Goal: Check status: Check status

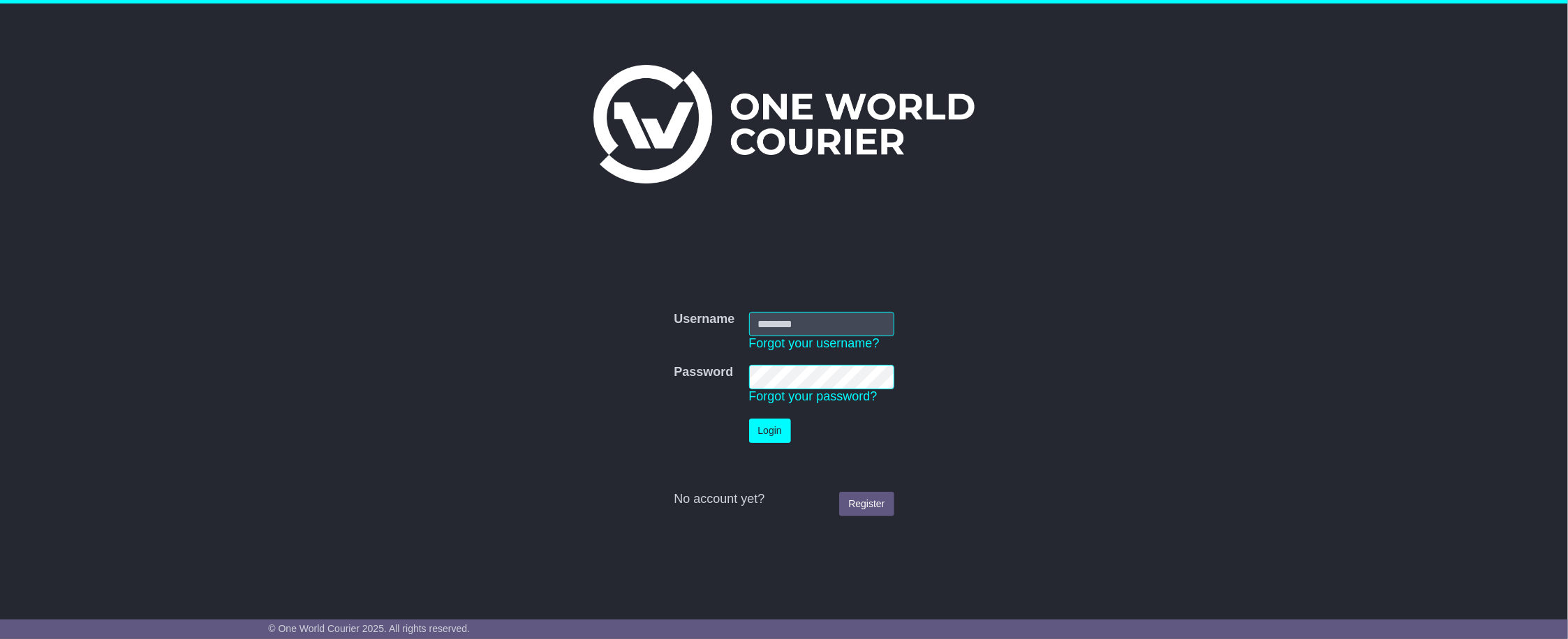
type input "**********"
click at [766, 431] on button "Login" at bounding box center [769, 431] width 42 height 24
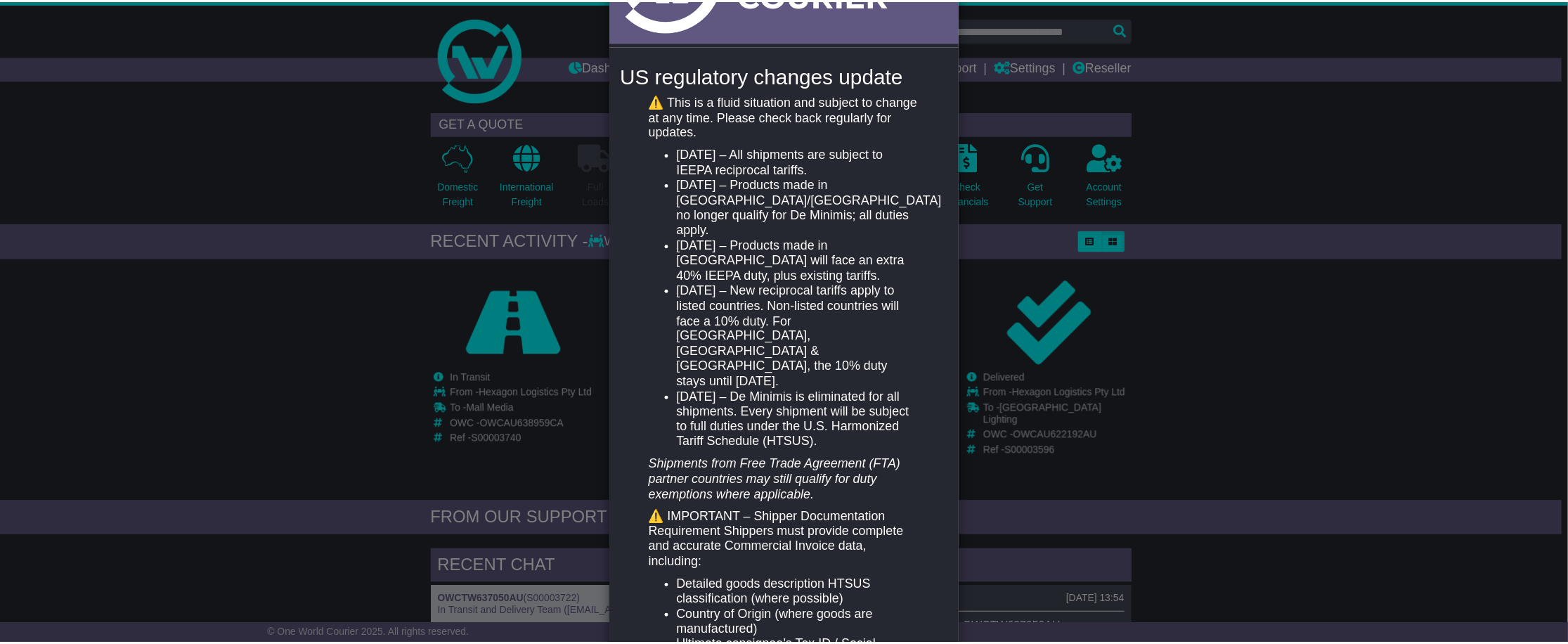
scroll to position [22, 0]
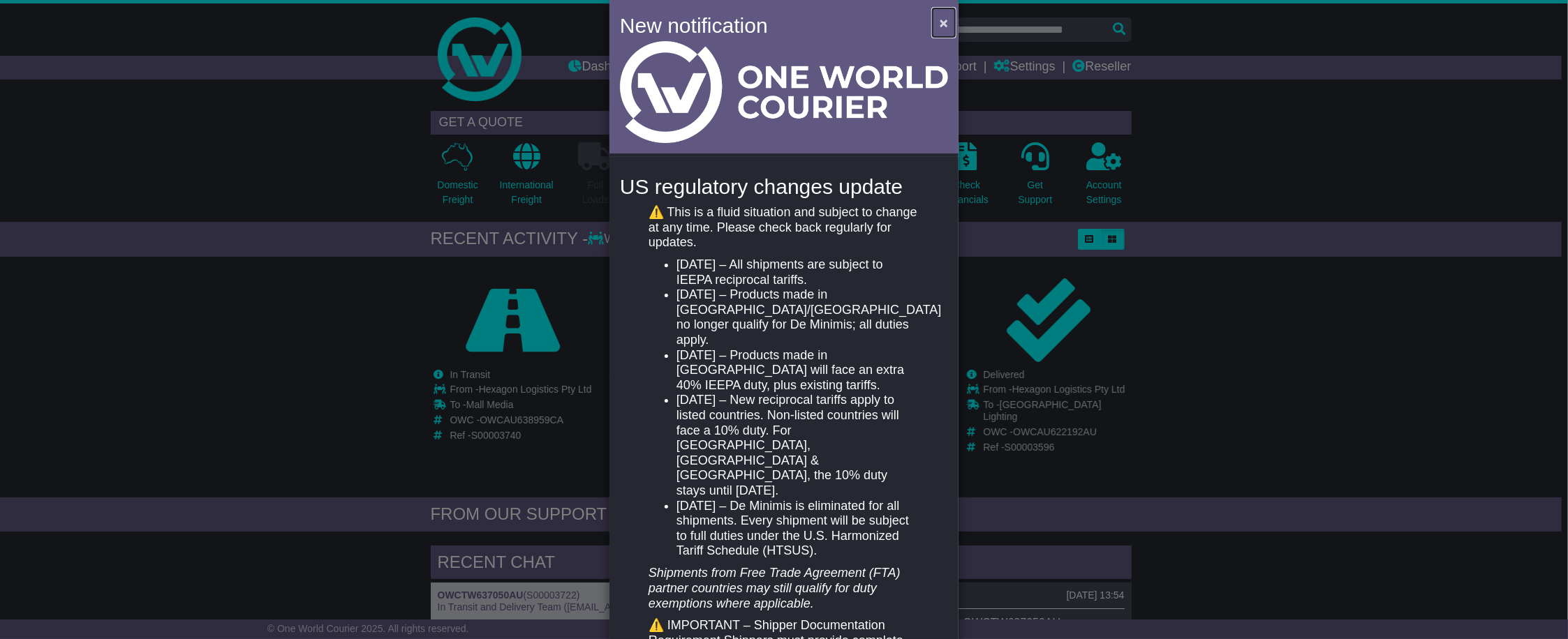
click at [948, 16] on button "×" at bounding box center [944, 22] width 22 height 28
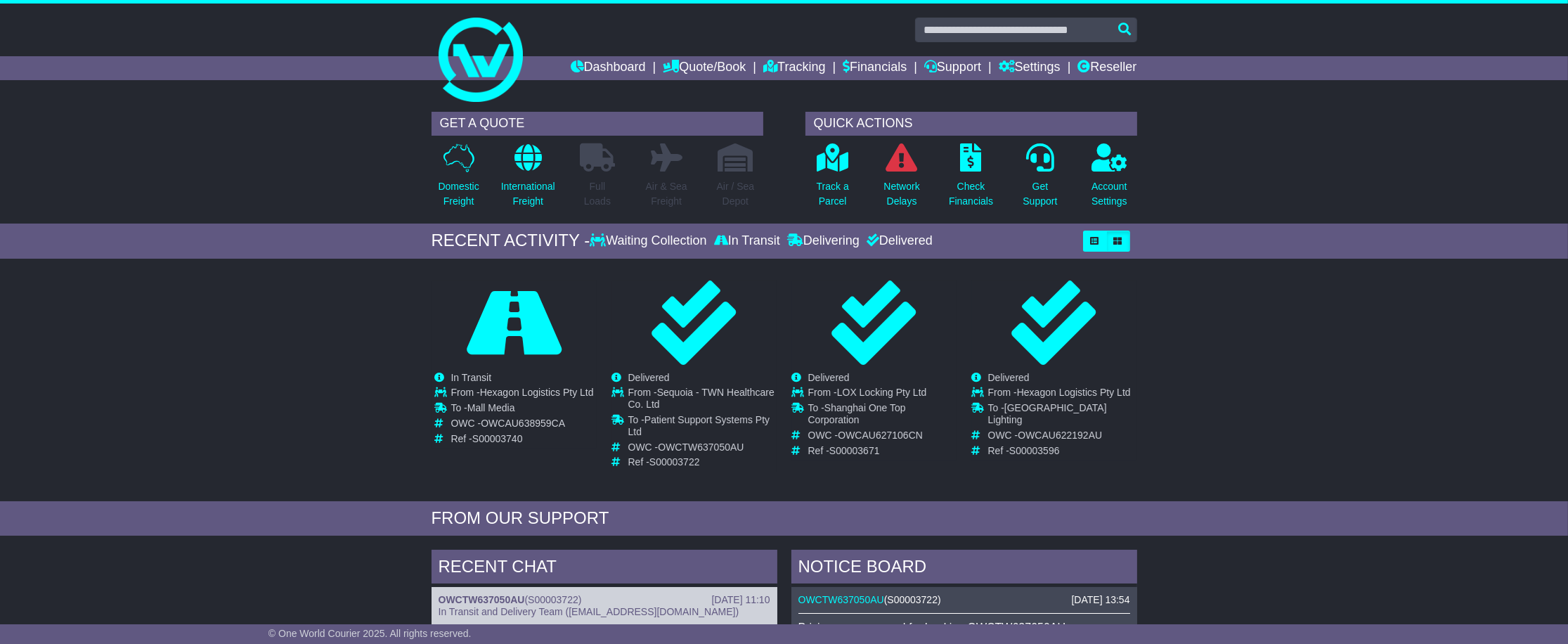
click at [692, 443] on link "View Order" at bounding box center [695, 443] width 68 height 24
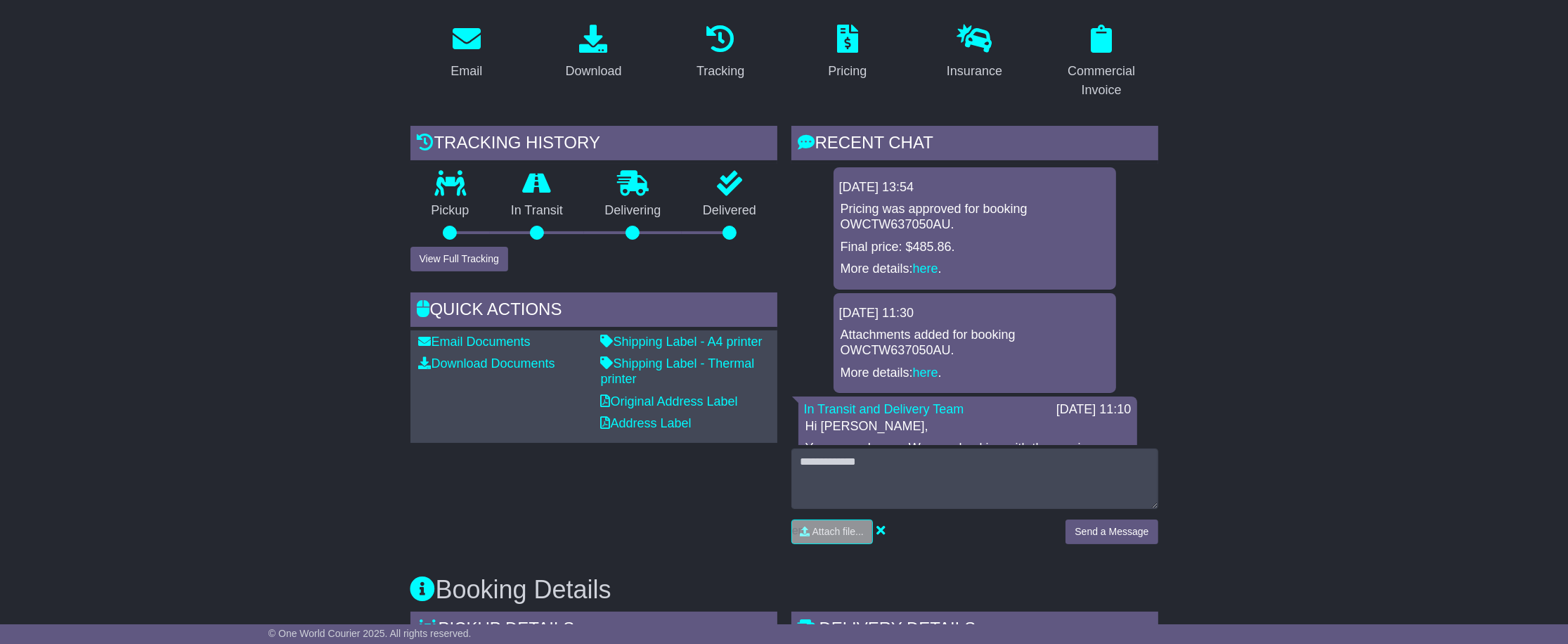
scroll to position [211, 0]
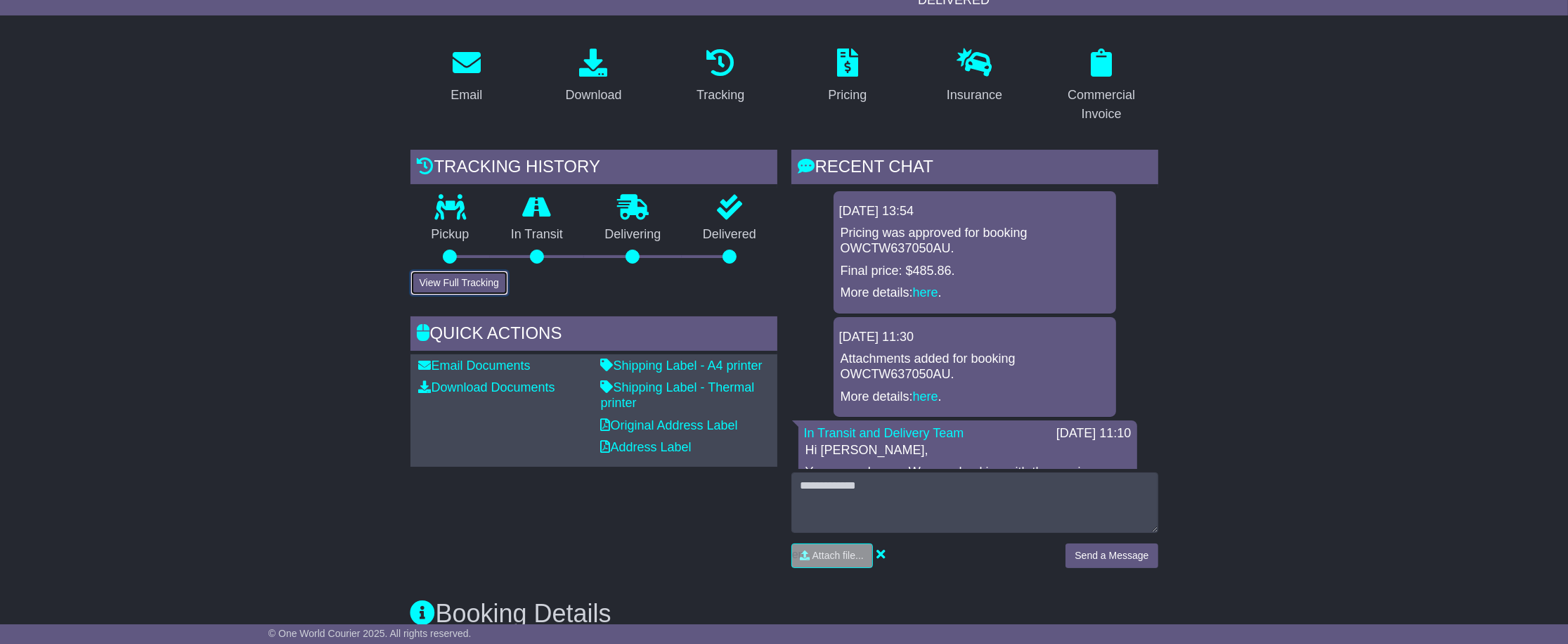
click at [467, 282] on button "View Full Tracking" at bounding box center [459, 283] width 98 height 24
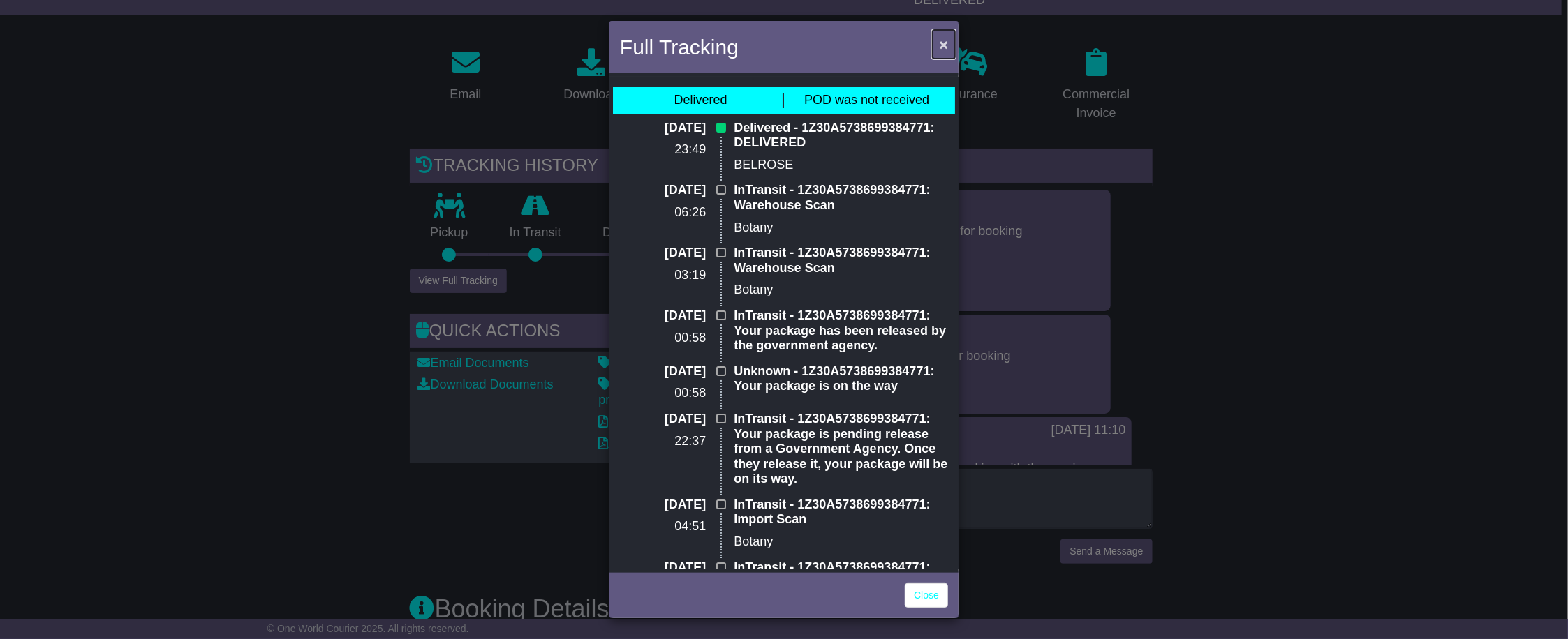
click at [949, 41] on button "×" at bounding box center [944, 44] width 22 height 28
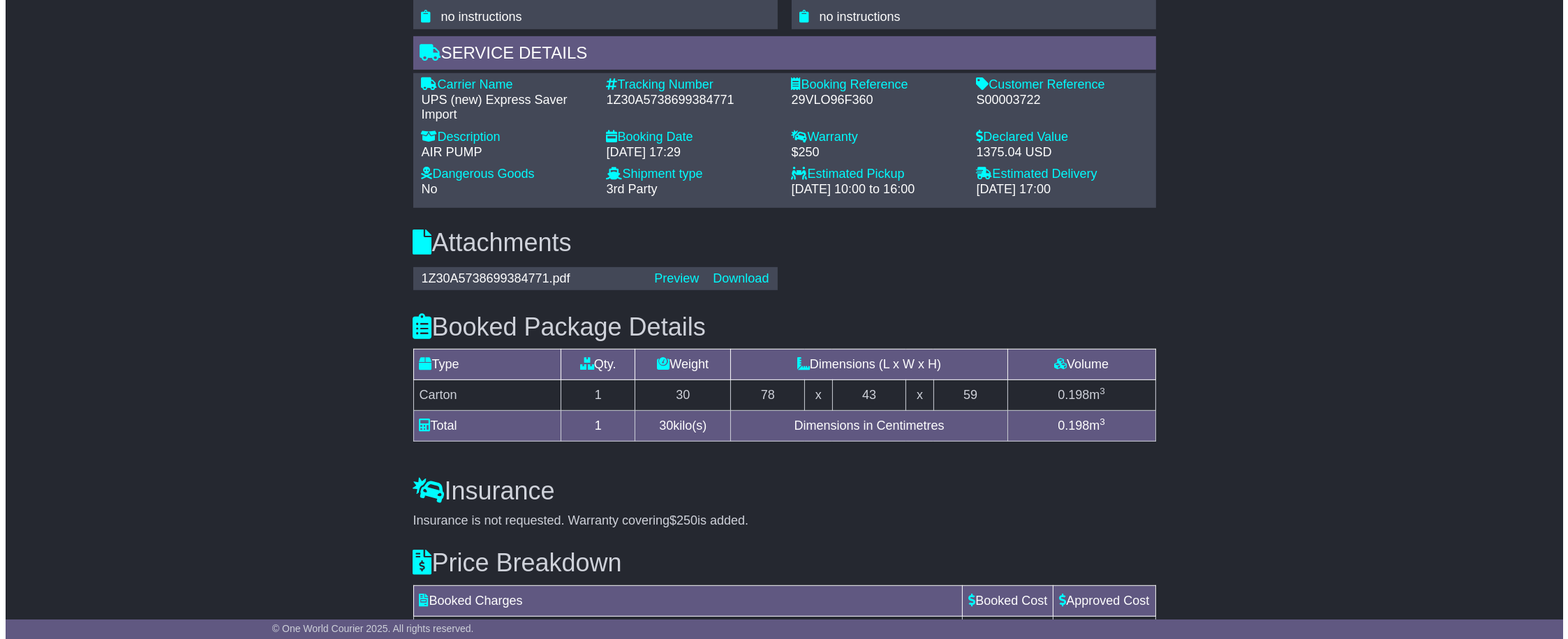
scroll to position [1026, 0]
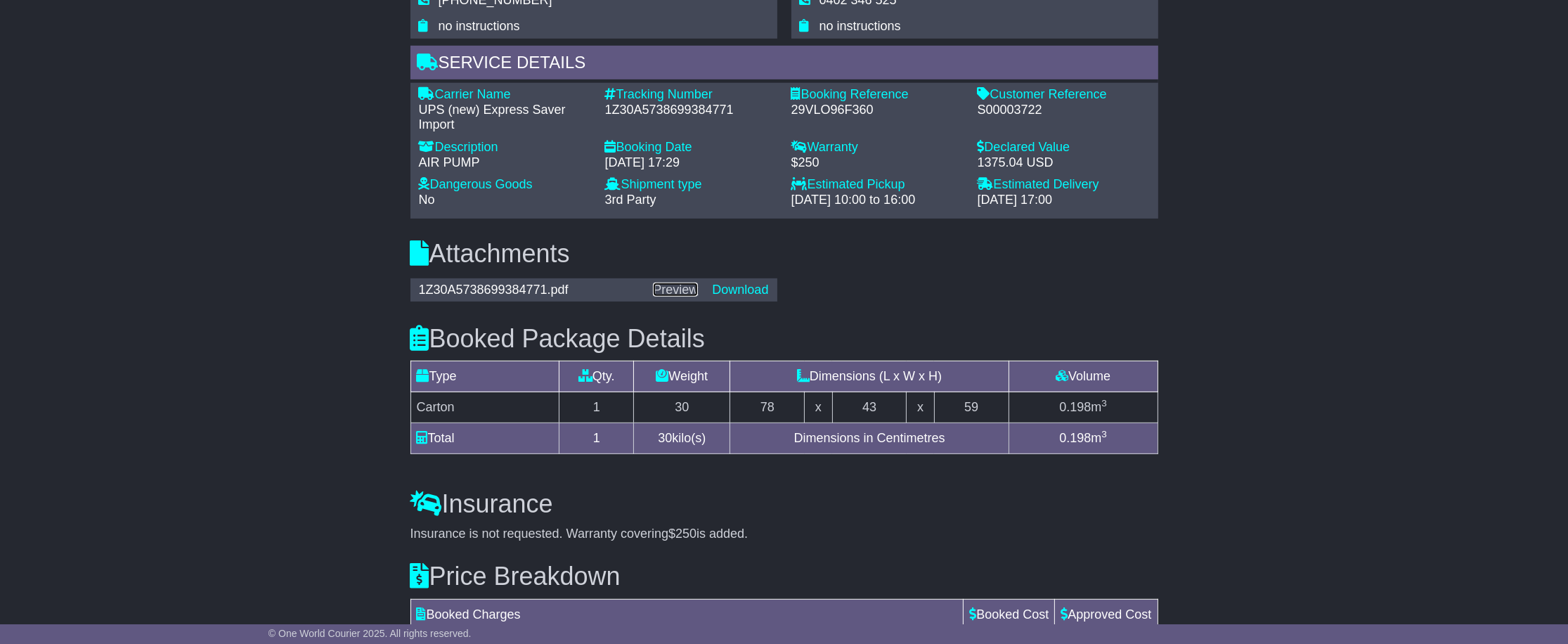
click at [672, 288] on link "Preview" at bounding box center [675, 289] width 45 height 14
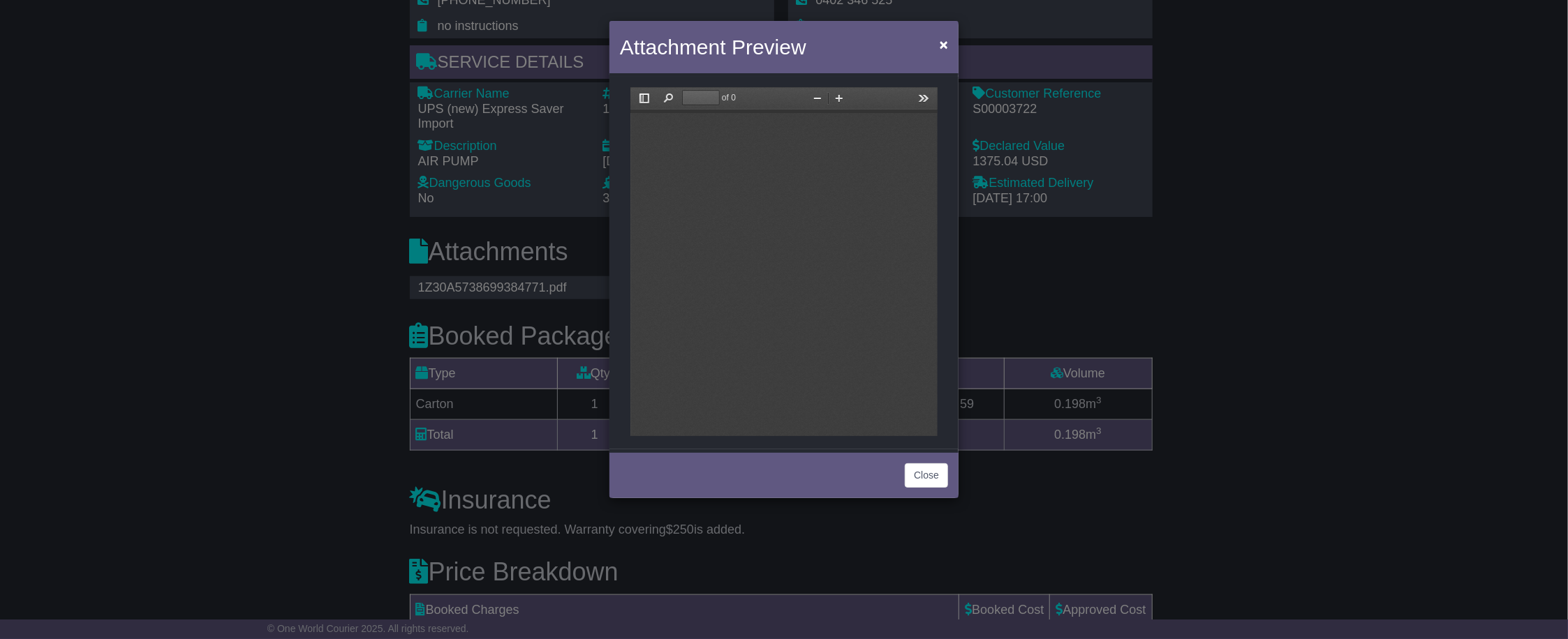
scroll to position [0, 0]
type input "*"
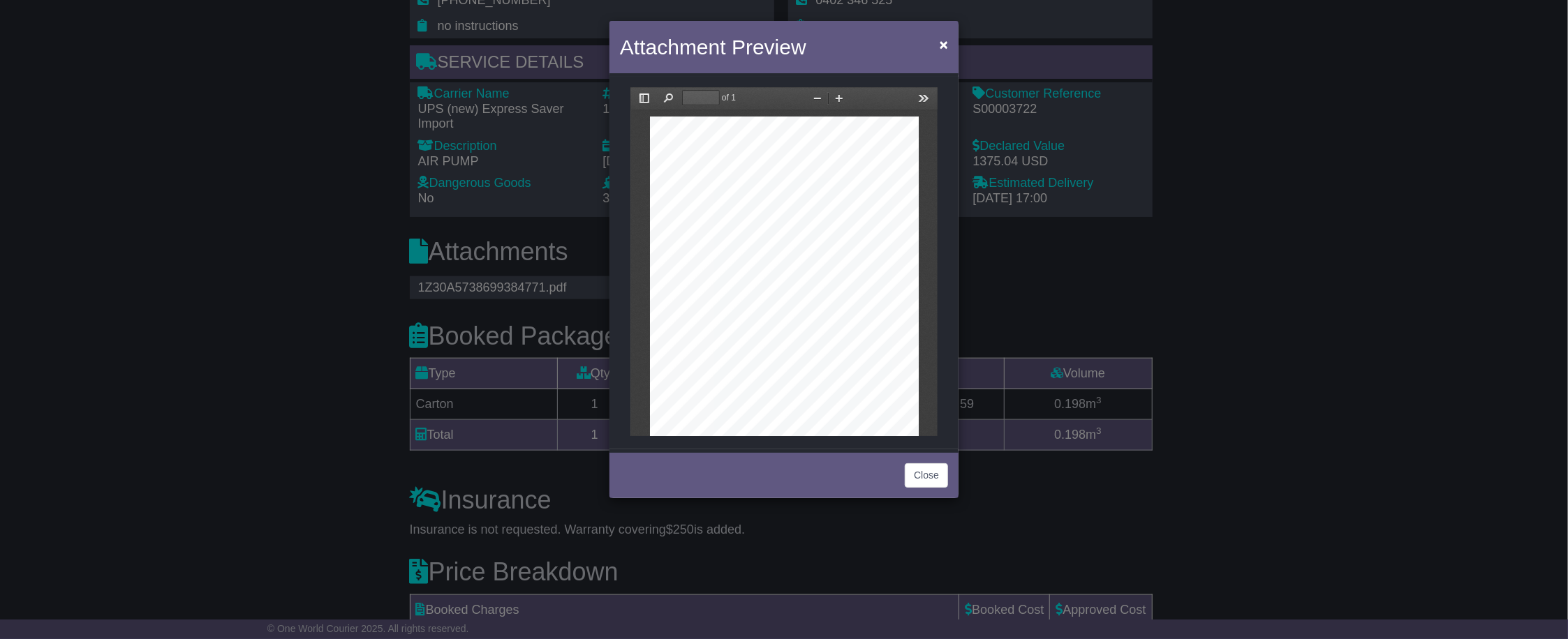
scroll to position [7, 0]
click at [666, 95] on button "Find" at bounding box center [667, 97] width 22 height 17
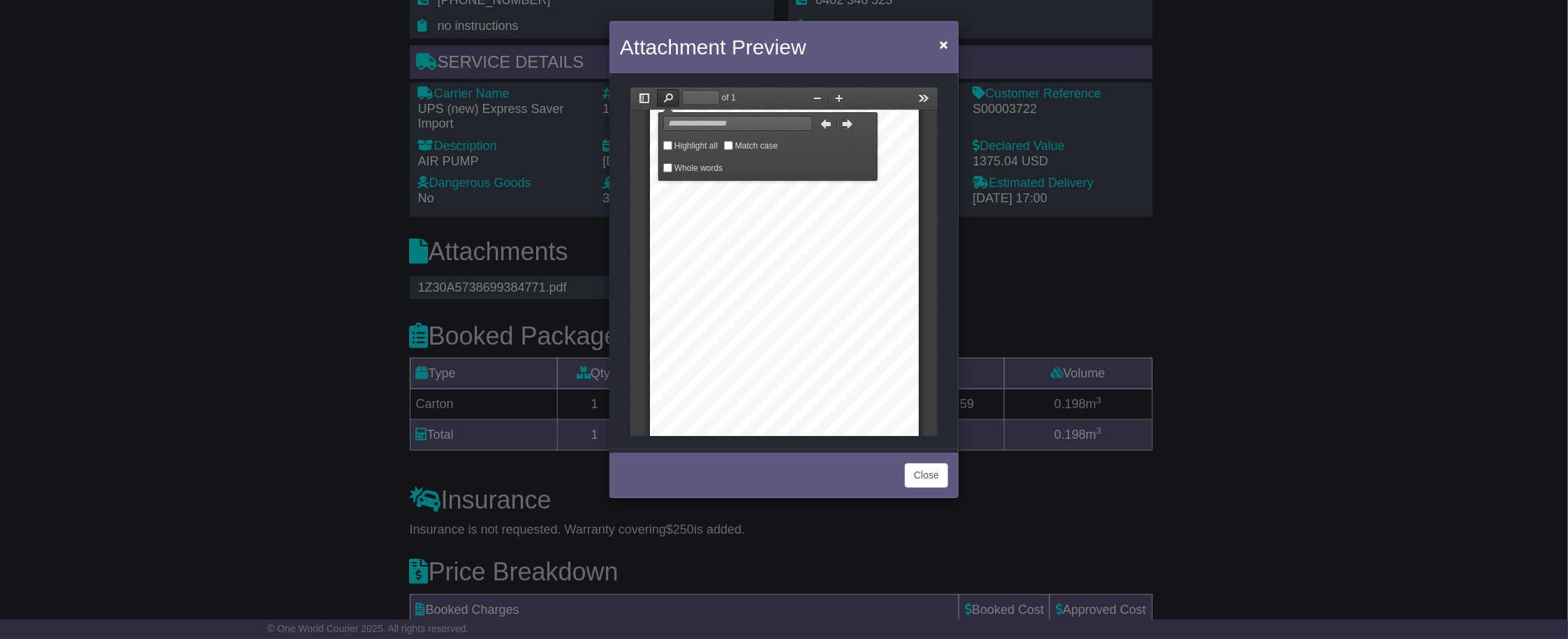
click at [803, 275] on div at bounding box center [784, 282] width 269 height 348
drag, startPoint x: 769, startPoint y: 340, endPoint x: 822, endPoint y: 262, distance: 94.3
click at [776, 329] on div at bounding box center [784, 282] width 269 height 348
click at [837, 100] on button "Zoom In" at bounding box center [838, 97] width 22 height 17
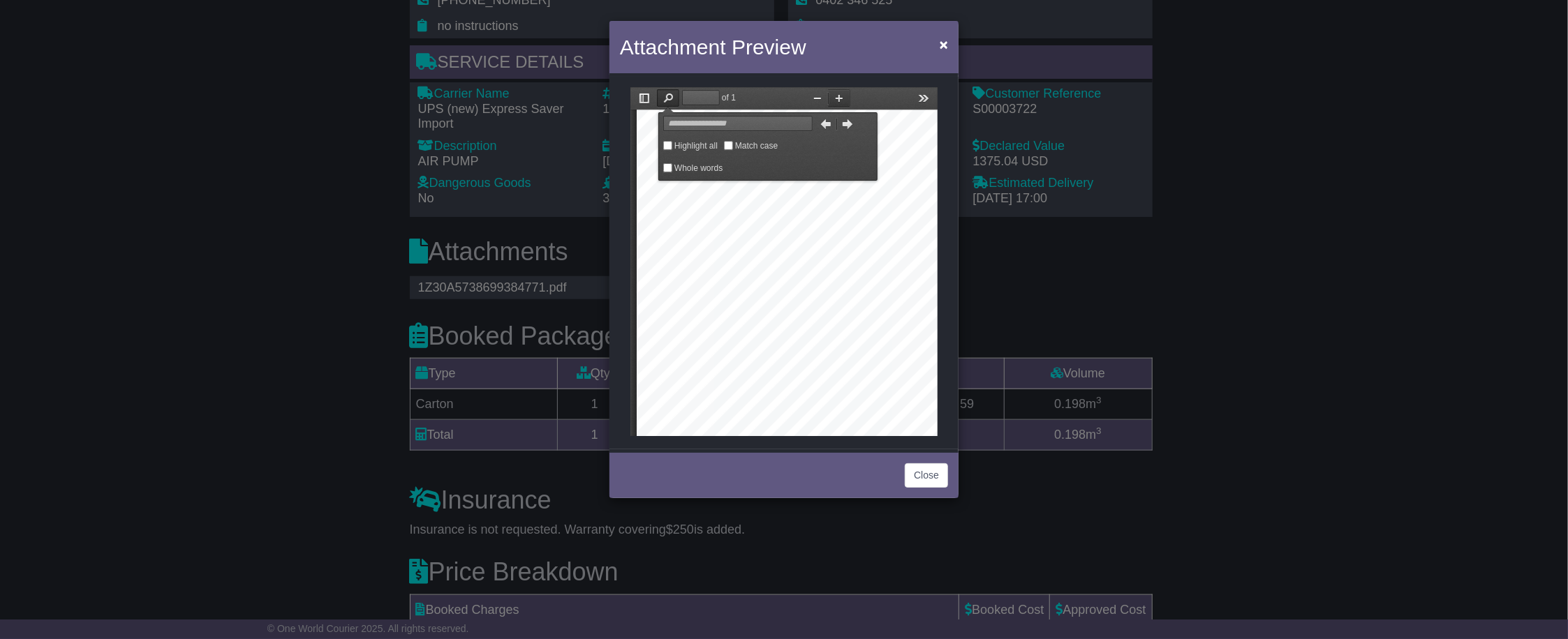
scroll to position [7, 0]
click at [837, 97] on button "Zoom In" at bounding box center [838, 97] width 22 height 17
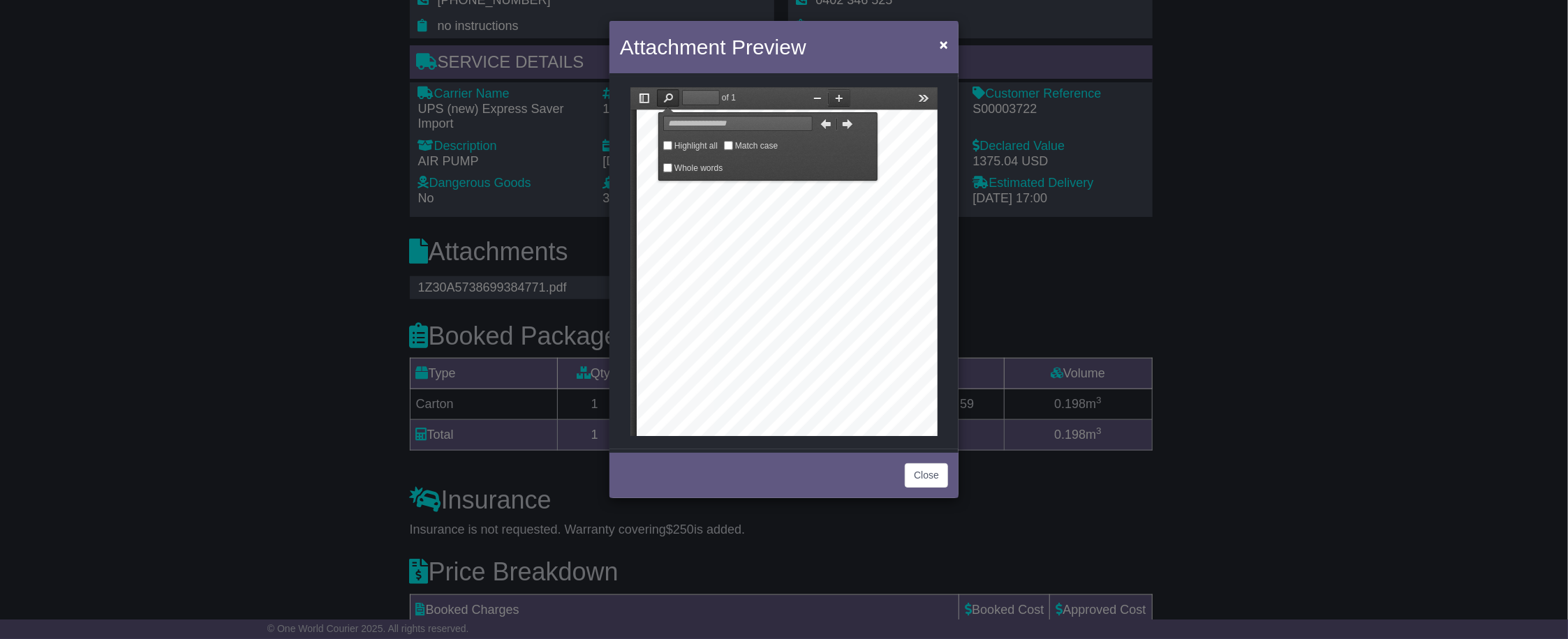
click at [837, 97] on button "Zoom In" at bounding box center [838, 97] width 22 height 17
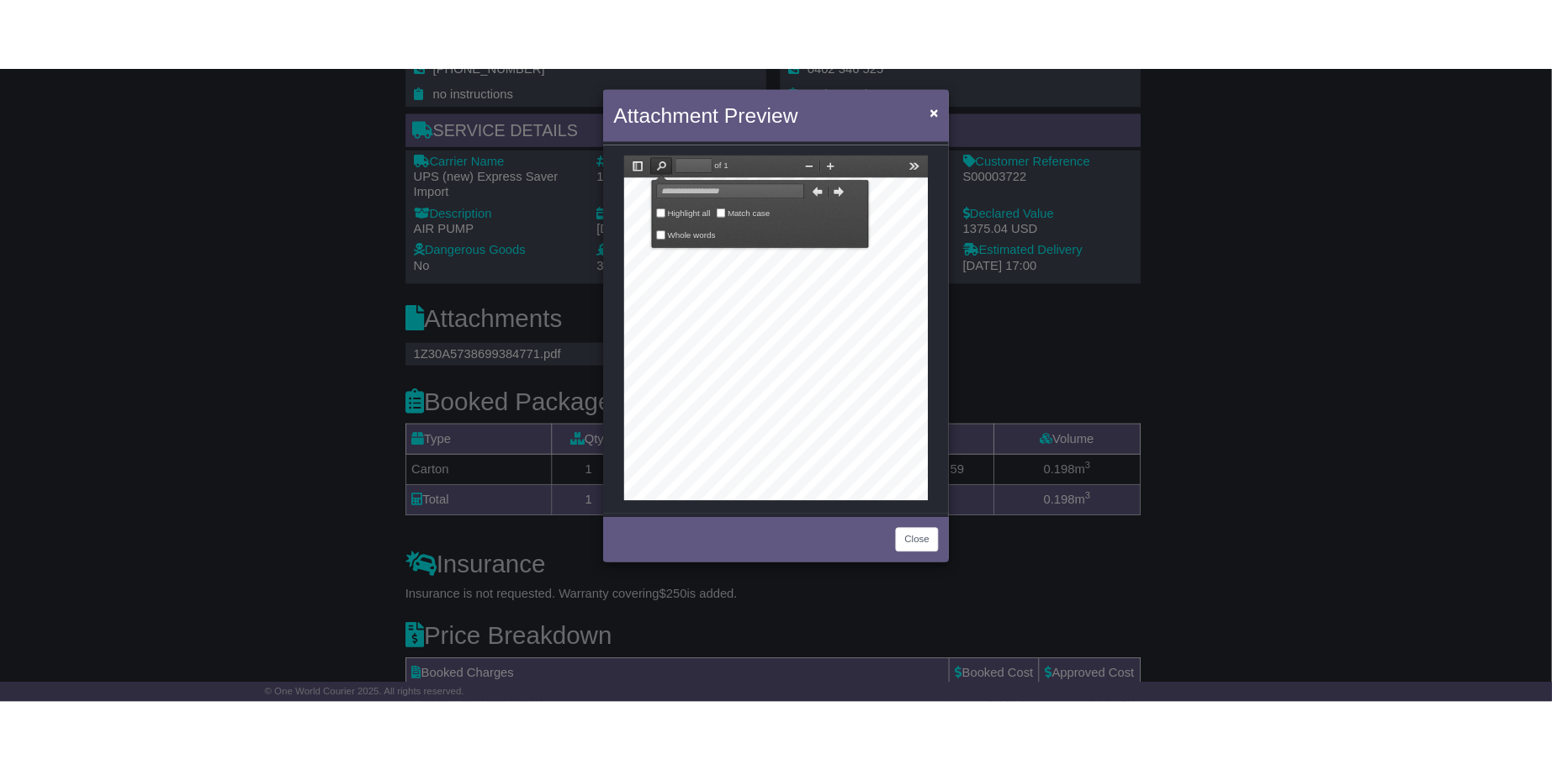
scroll to position [0, 309]
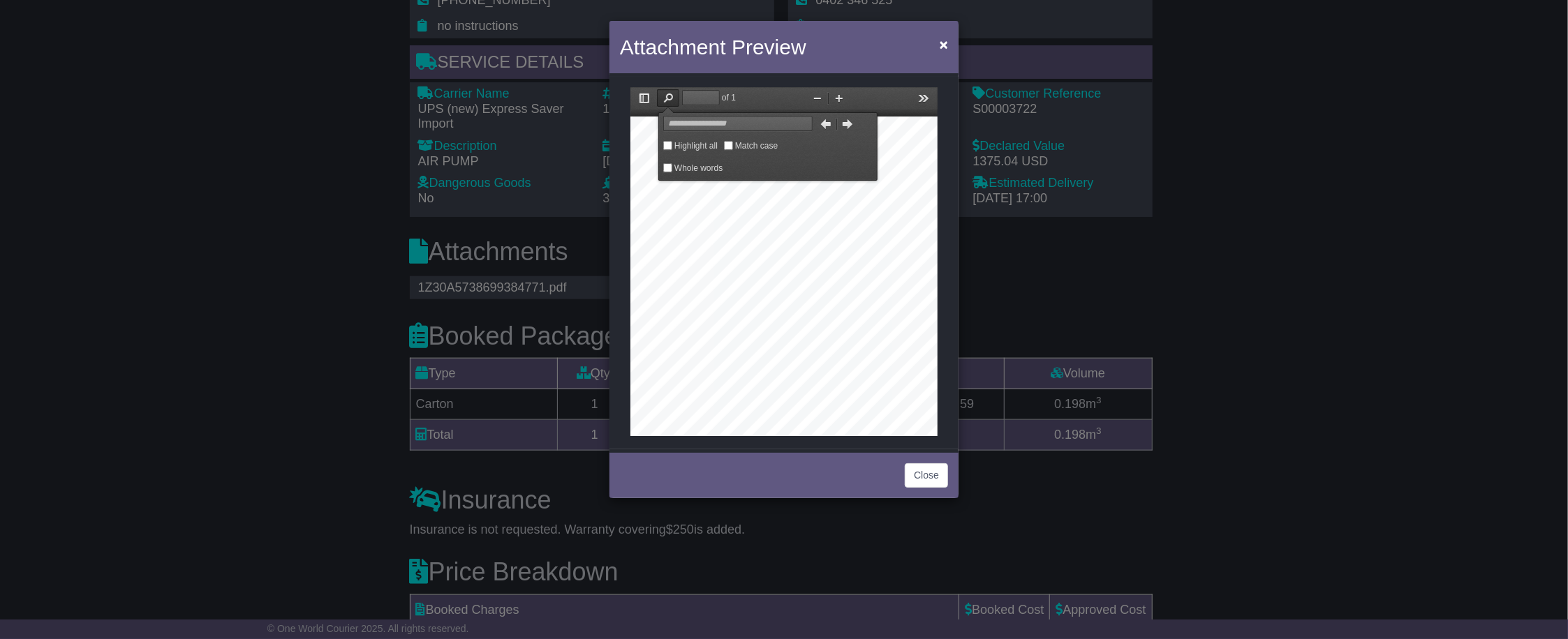
click at [926, 476] on button "Close" at bounding box center [926, 475] width 43 height 24
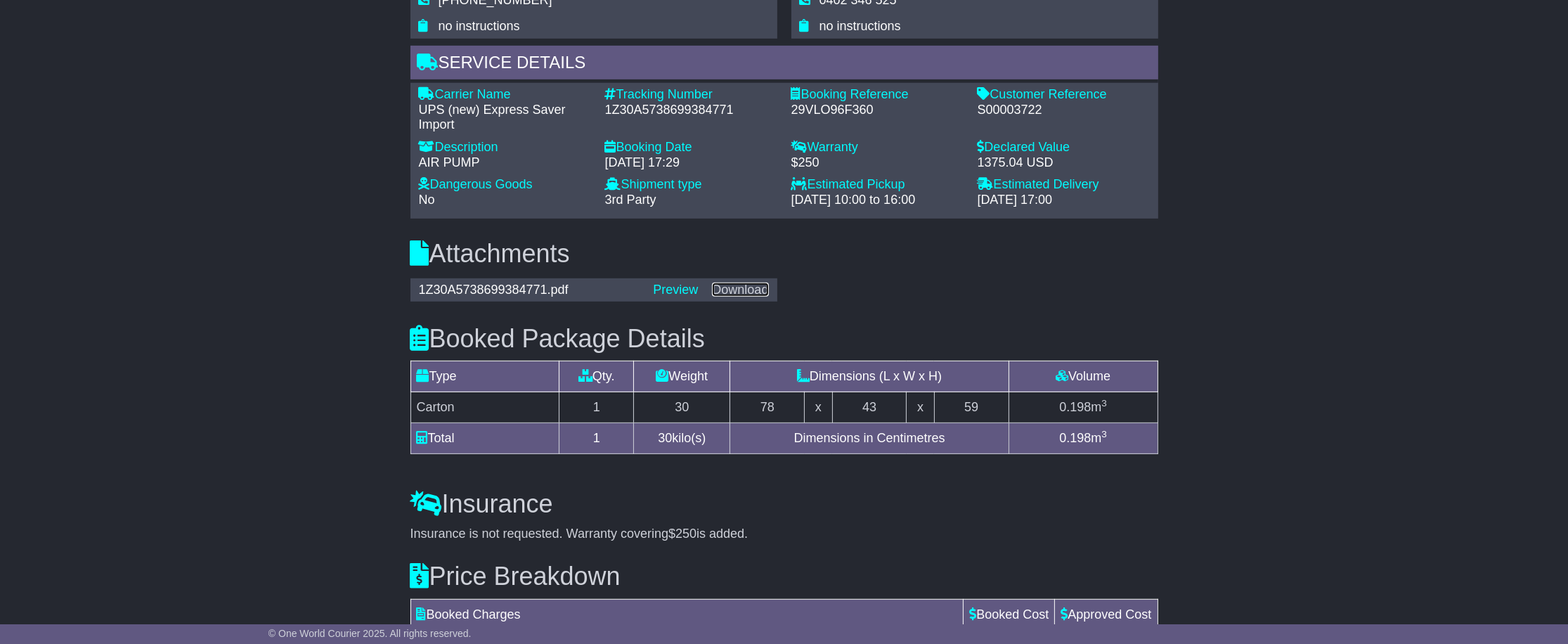
click at [751, 286] on link "Download" at bounding box center [740, 289] width 56 height 14
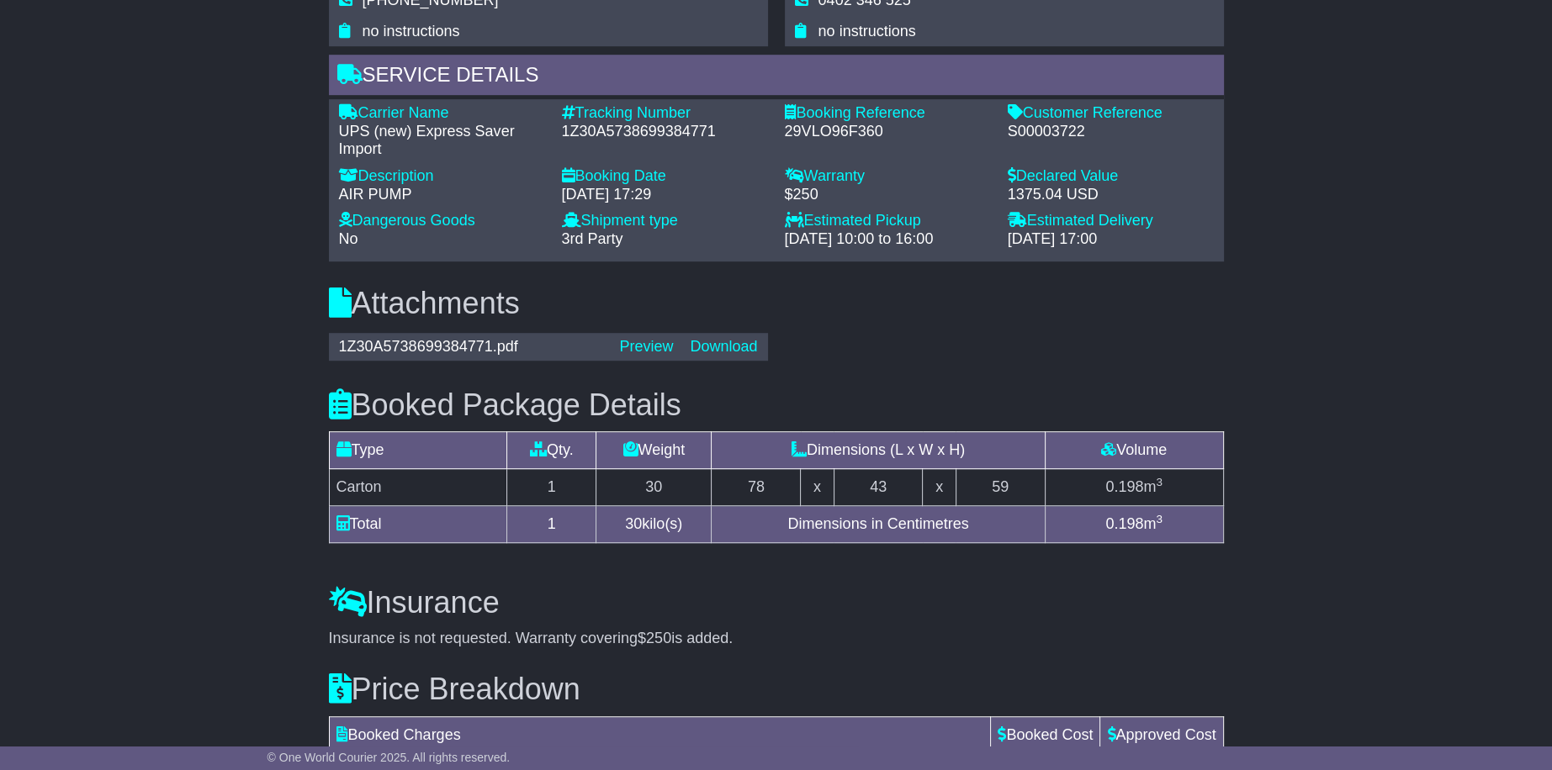
click at [691, 128] on div "1Z30A5738699384771" at bounding box center [665, 132] width 206 height 19
copy div "1Z30A5738699384771"
drag, startPoint x: 1093, startPoint y: 287, endPoint x: 624, endPoint y: 152, distance: 488.2
click at [1092, 287] on h3 "Attachments" at bounding box center [776, 304] width 895 height 34
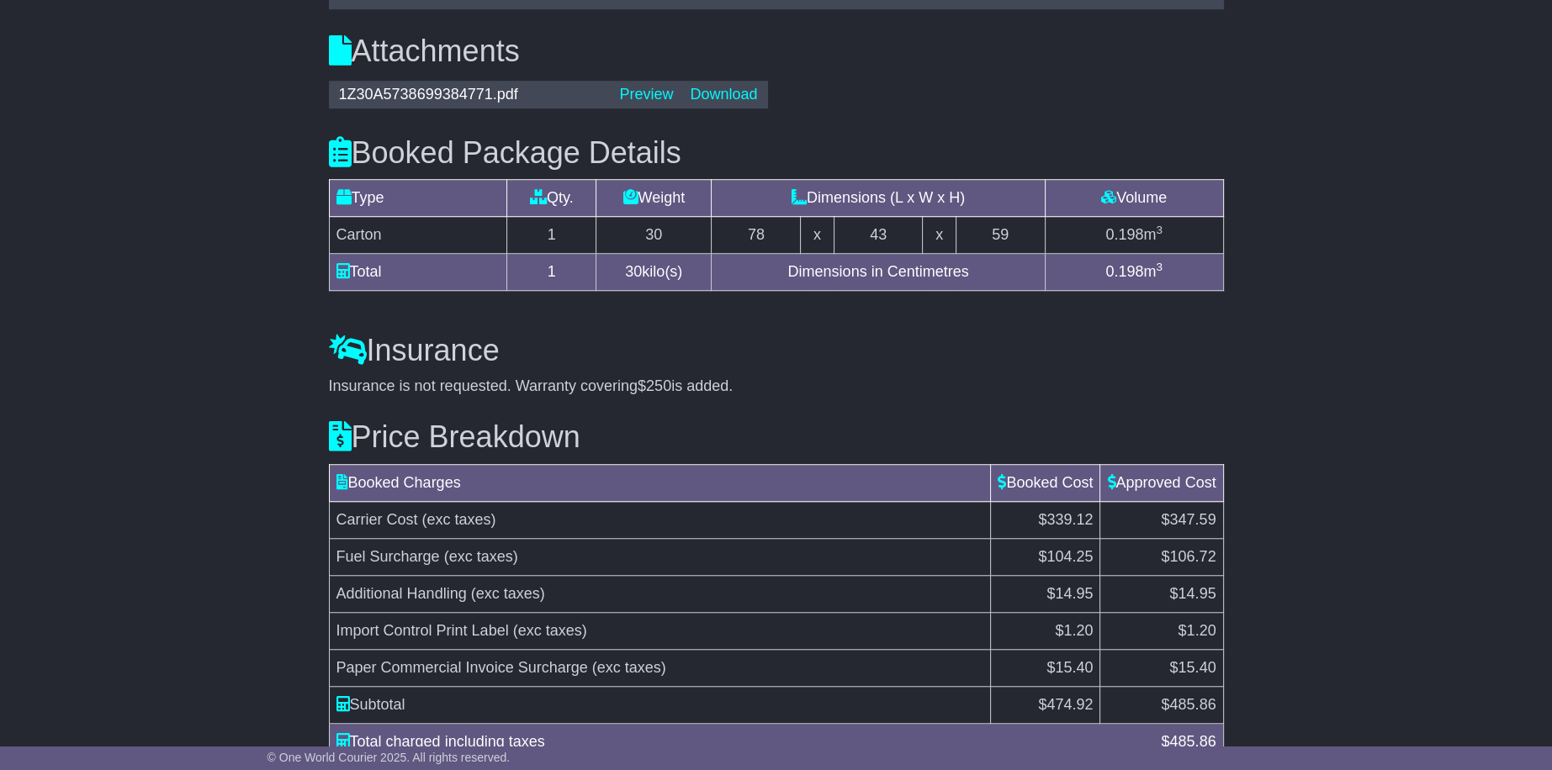
scroll to position [1573, 0]
